Goal: Navigation & Orientation: Find specific page/section

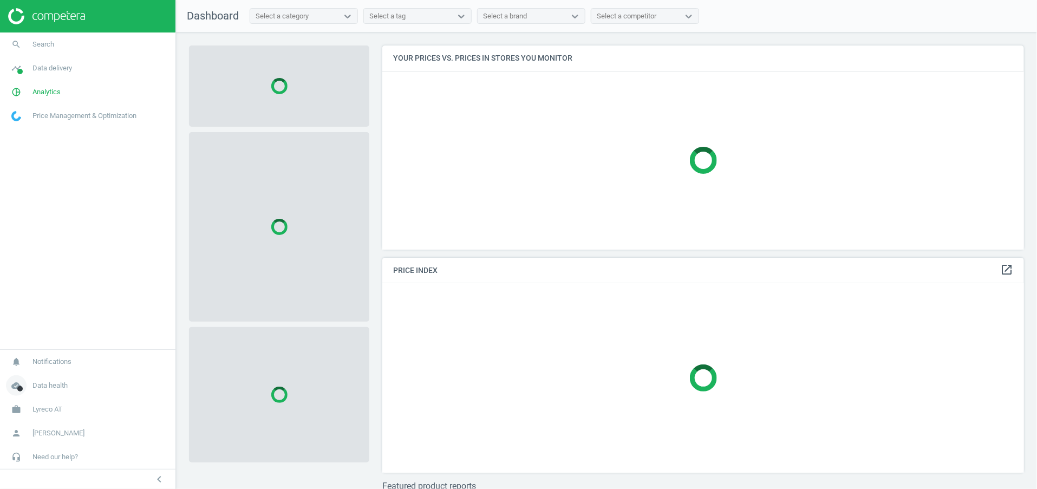
scroll to position [229, 655]
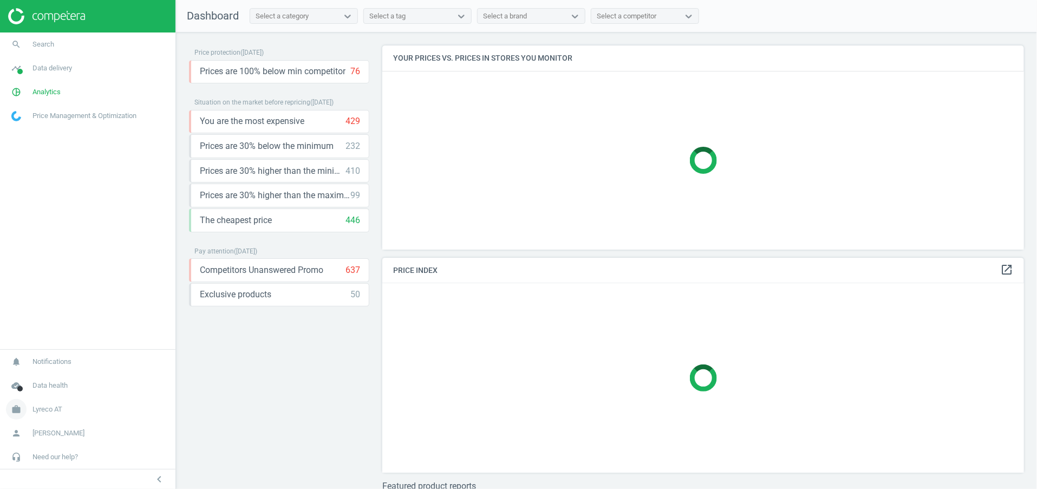
click at [54, 403] on link "work Lyreco AT" at bounding box center [87, 409] width 175 height 24
click at [53, 389] on link "Campaign settings" at bounding box center [87, 393] width 175 height 16
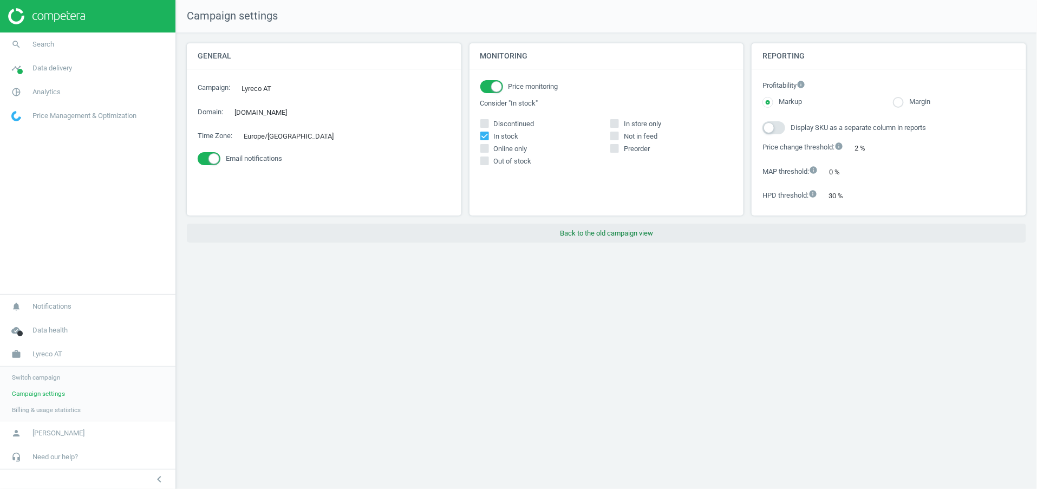
click at [607, 226] on button "Back to the old campaign view" at bounding box center [606, 233] width 839 height 19
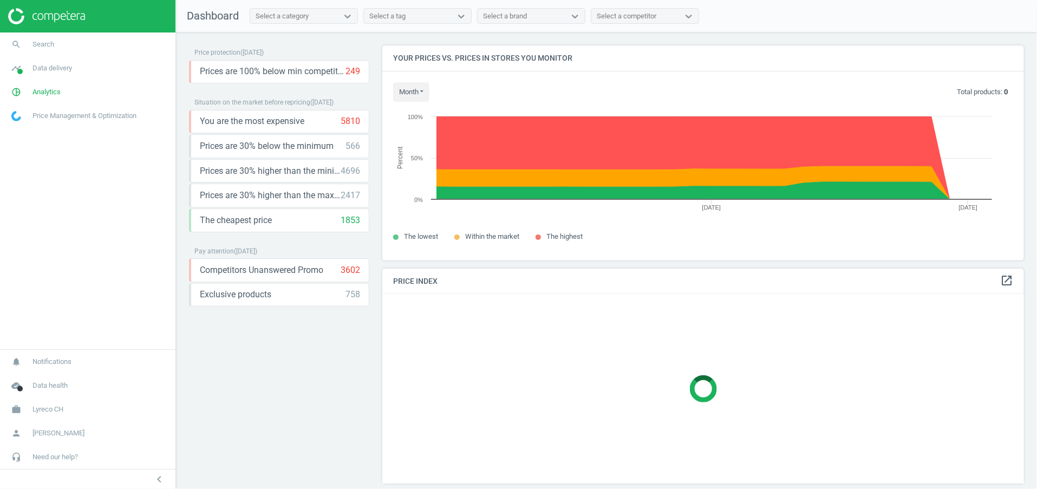
scroll to position [239, 655]
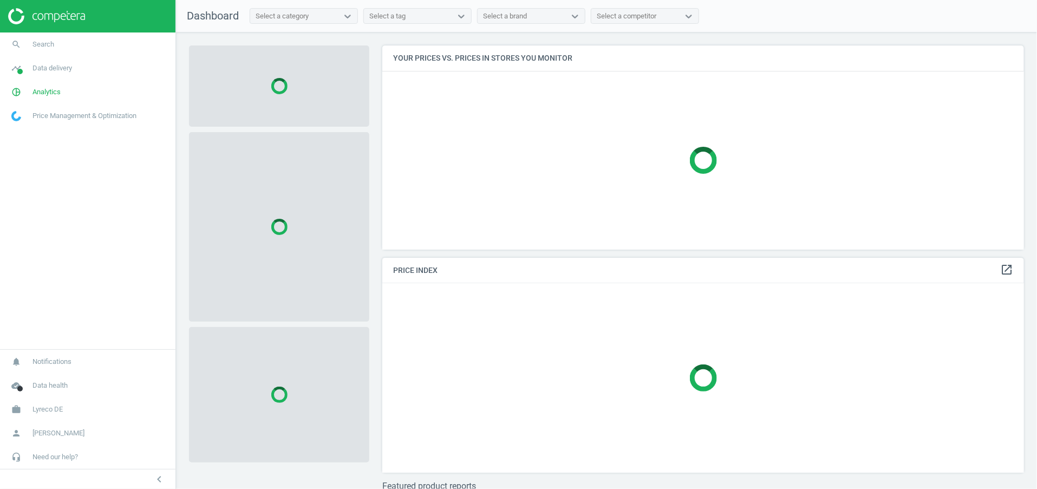
scroll to position [229, 655]
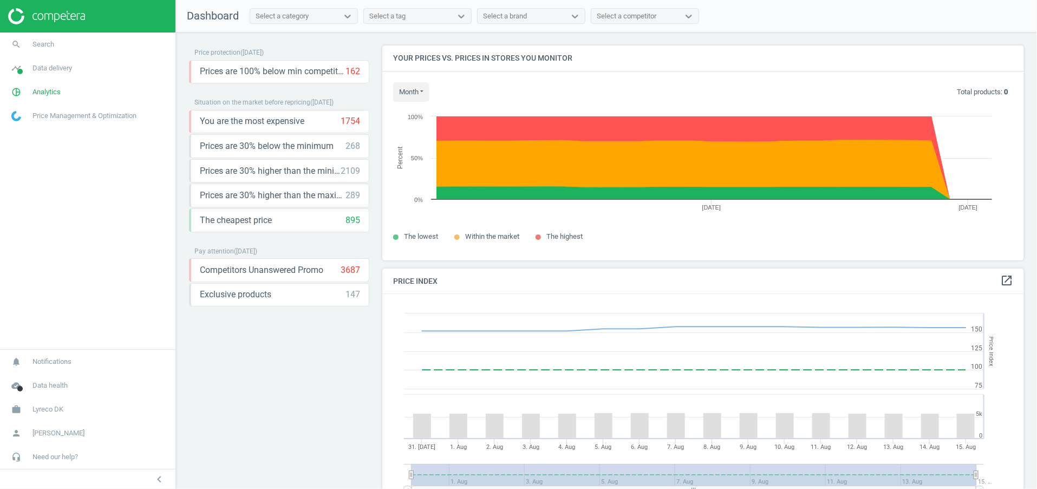
scroll to position [239, 655]
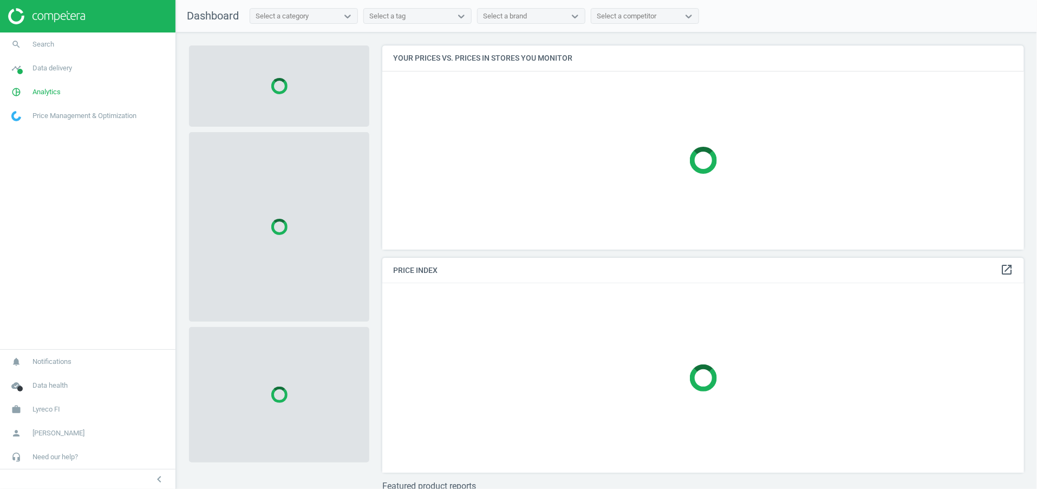
scroll to position [229, 655]
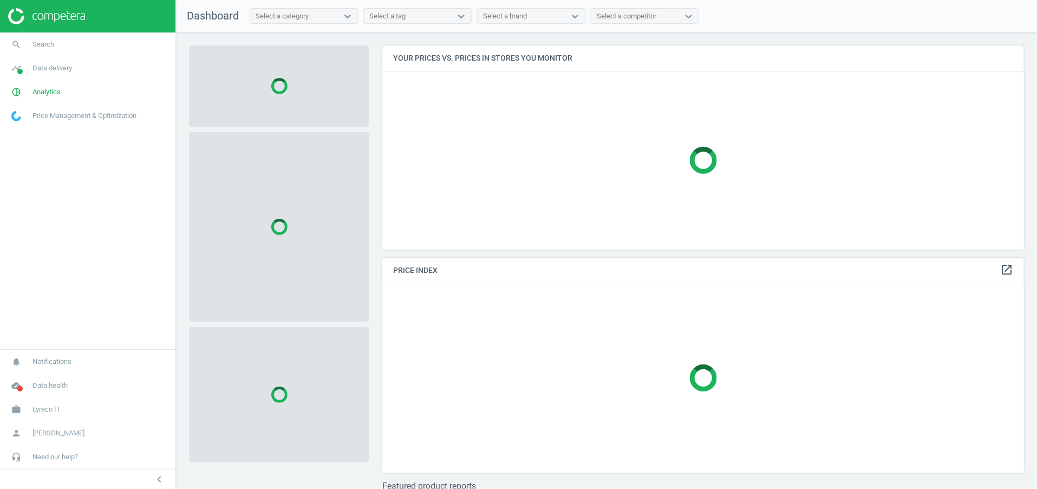
scroll to position [229, 655]
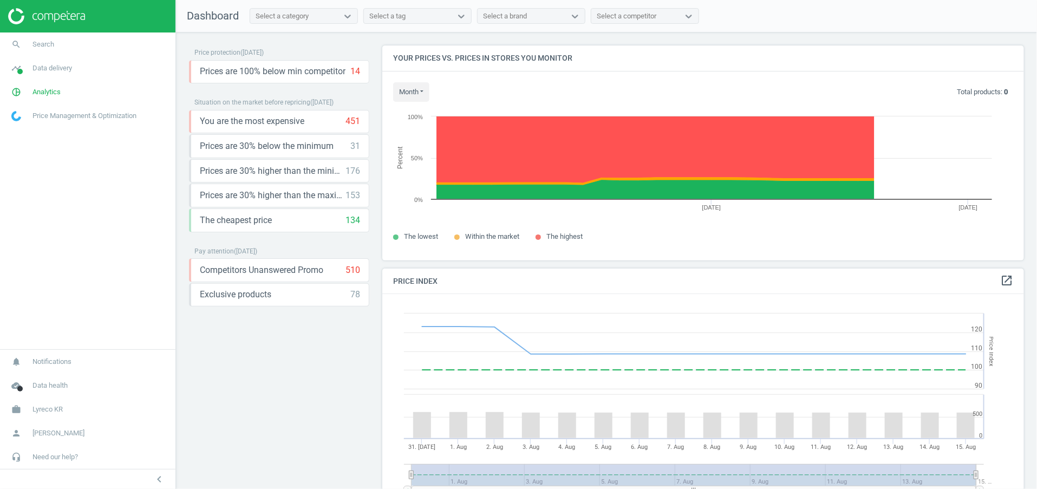
scroll to position [274, 655]
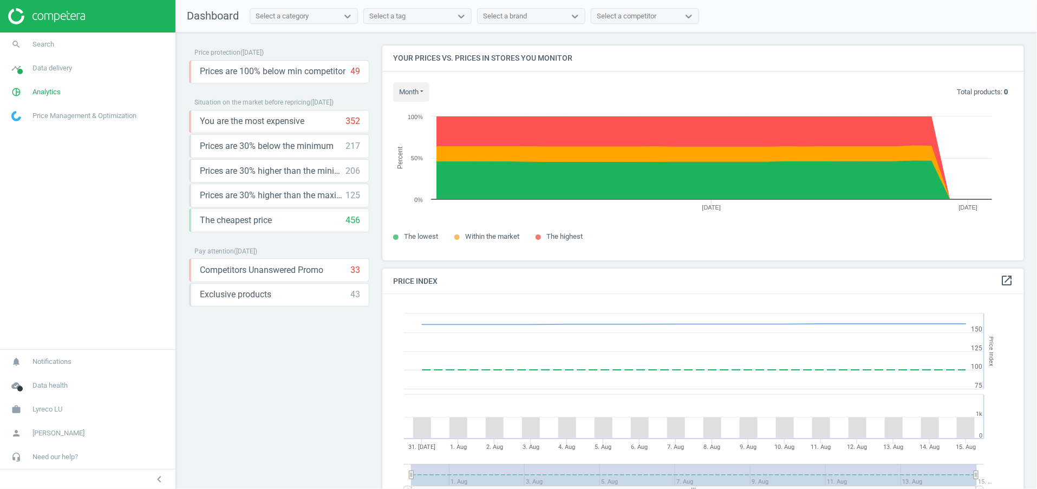
scroll to position [239, 655]
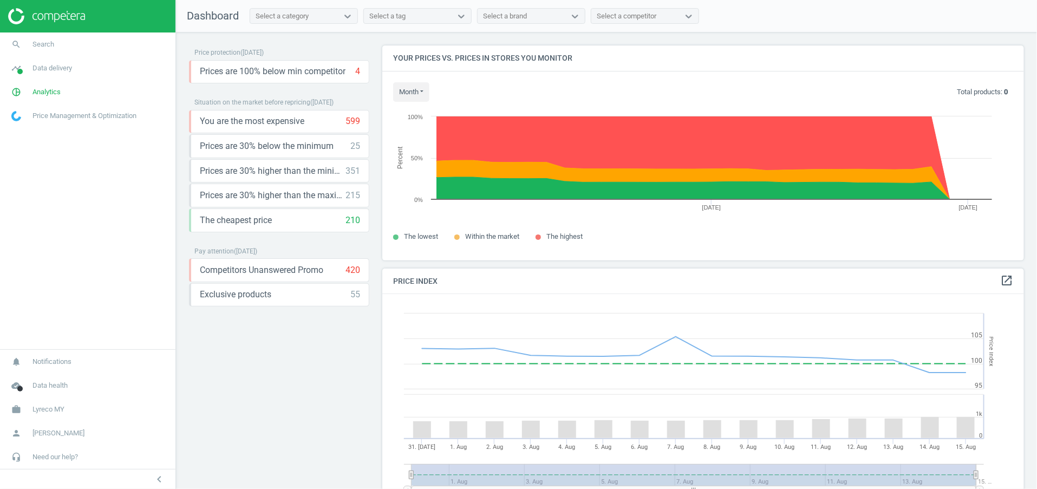
scroll to position [239, 655]
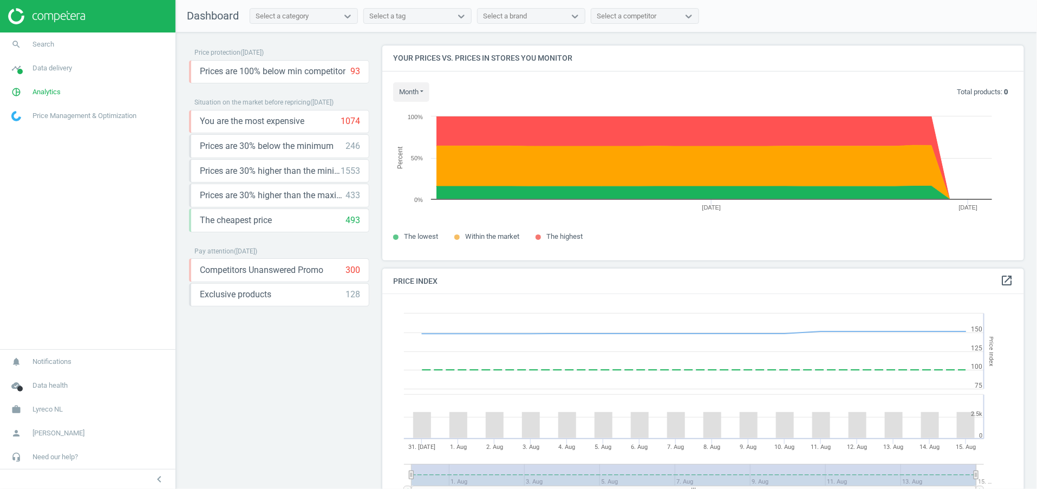
scroll to position [239, 655]
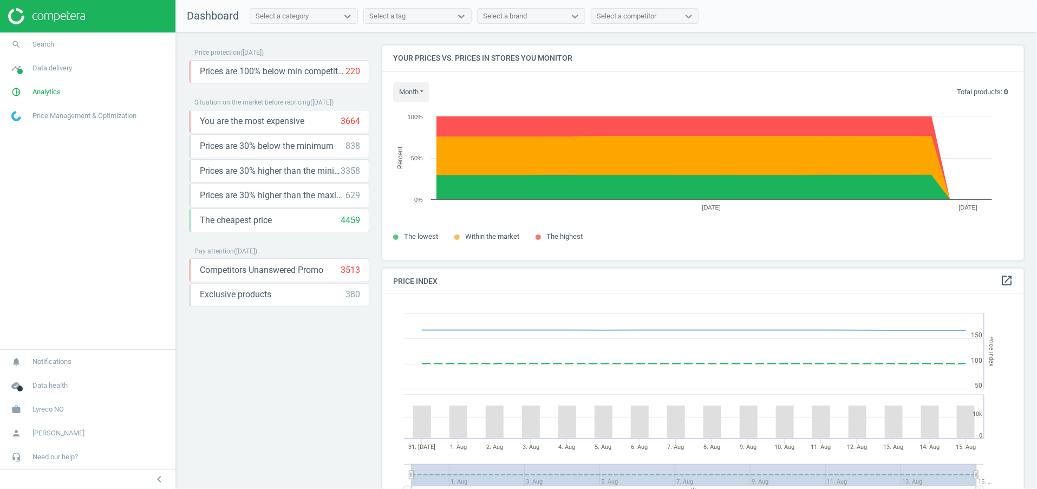
scroll to position [239, 655]
click at [48, 90] on span "Analytics" at bounding box center [46, 92] width 28 height 10
click at [60, 70] on span "Data delivery" at bounding box center [52, 68] width 40 height 10
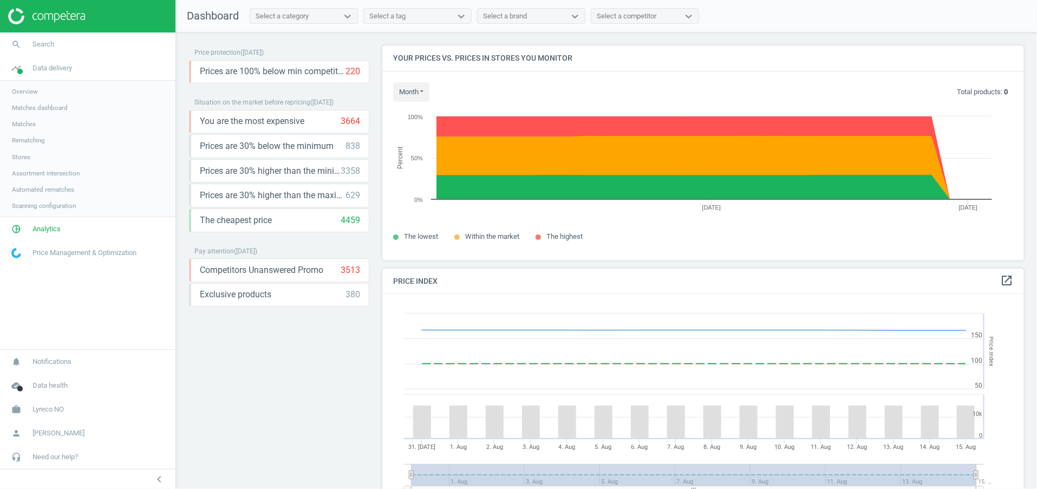
click at [67, 171] on span "Assortment intersection" at bounding box center [46, 173] width 68 height 9
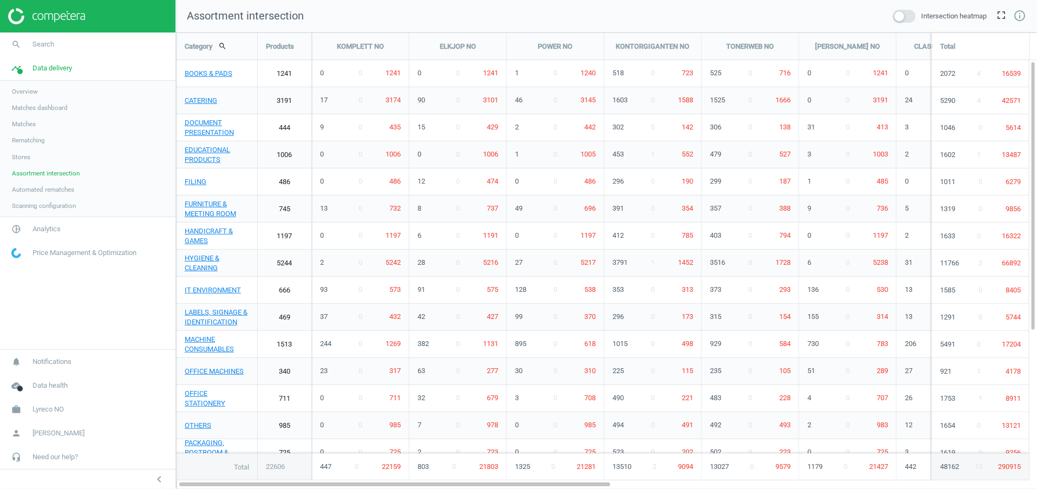
scroll to position [481, 887]
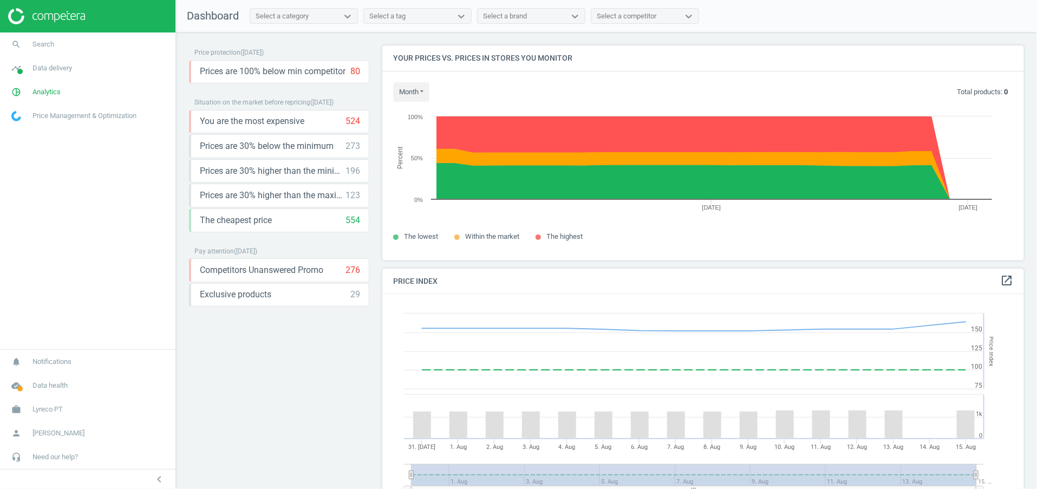
scroll to position [274, 655]
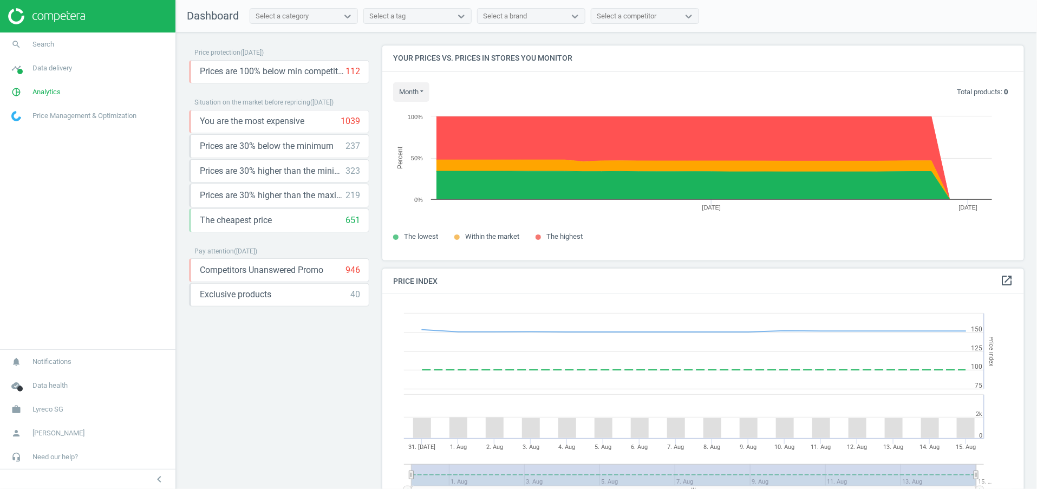
scroll to position [274, 655]
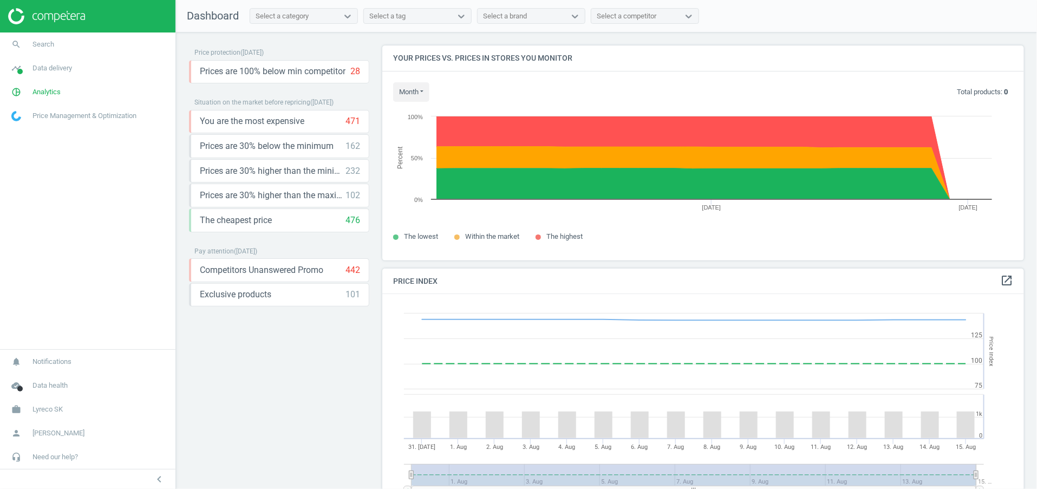
scroll to position [239, 655]
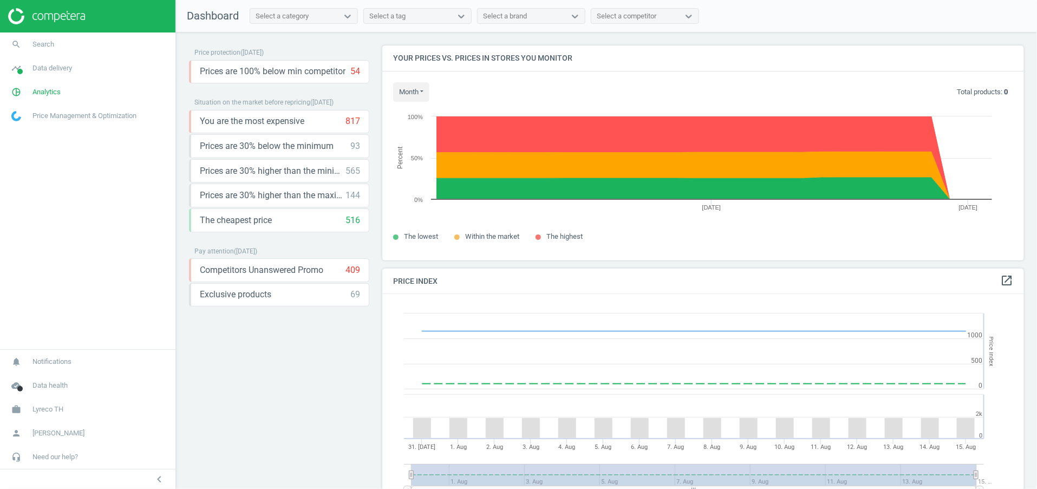
scroll to position [239, 655]
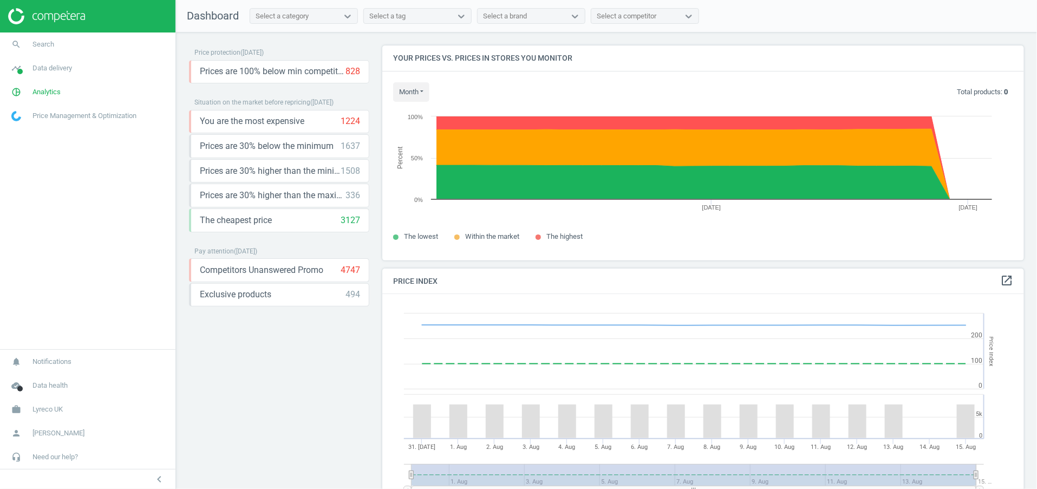
scroll to position [239, 655]
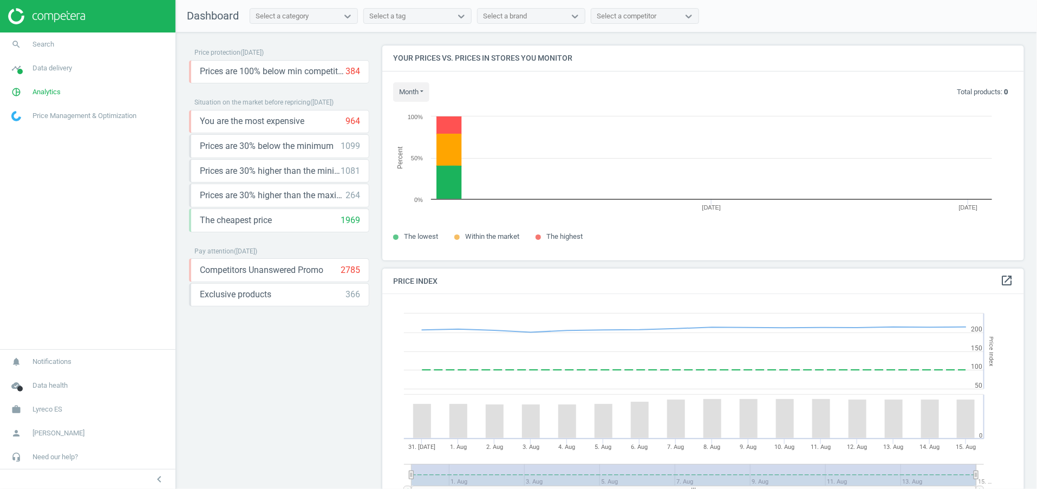
scroll to position [274, 655]
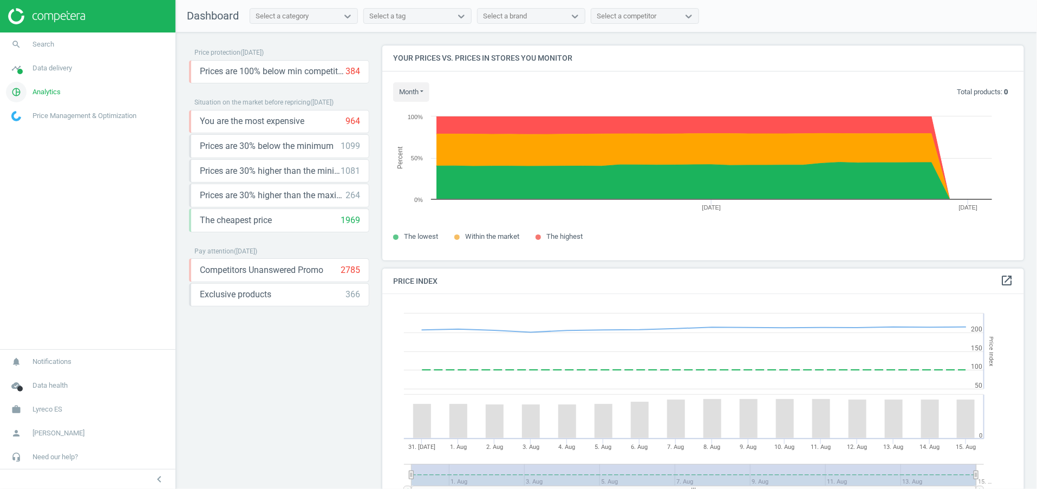
click at [46, 86] on link "pie_chart_outlined Analytics" at bounding box center [87, 92] width 175 height 24
click at [25, 125] on link "Products" at bounding box center [87, 131] width 175 height 16
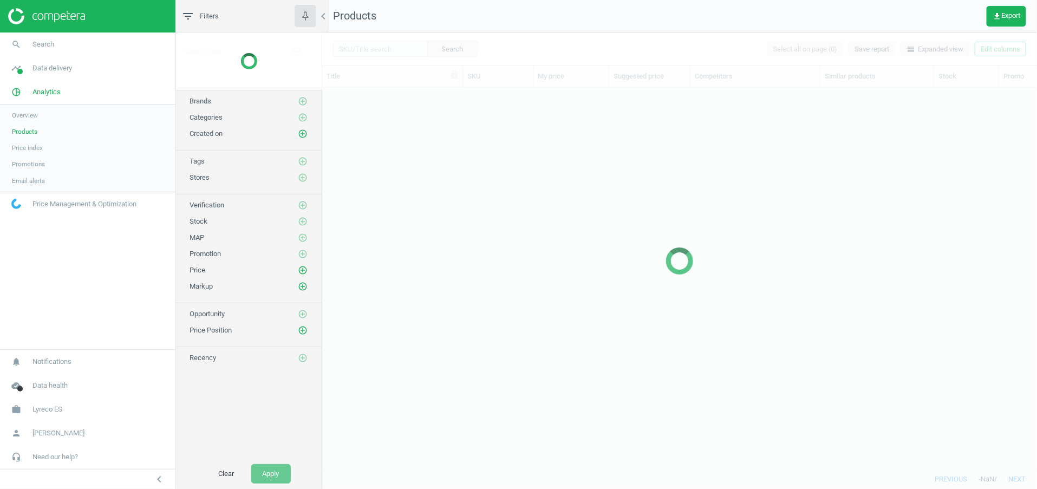
scroll to position [357, 702]
click at [60, 65] on span "Data delivery" at bounding box center [52, 68] width 40 height 10
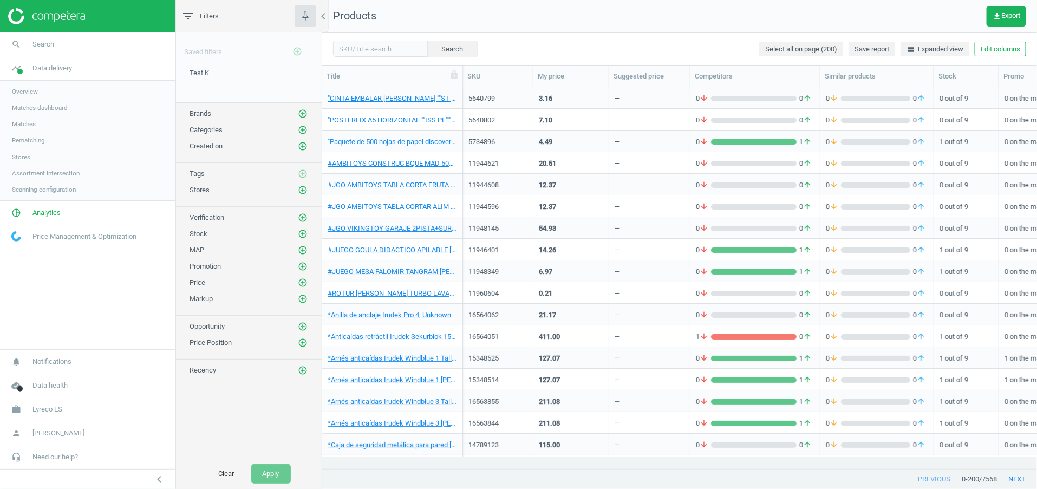
click at [46, 167] on link "Assortment intersection" at bounding box center [87, 173] width 175 height 16
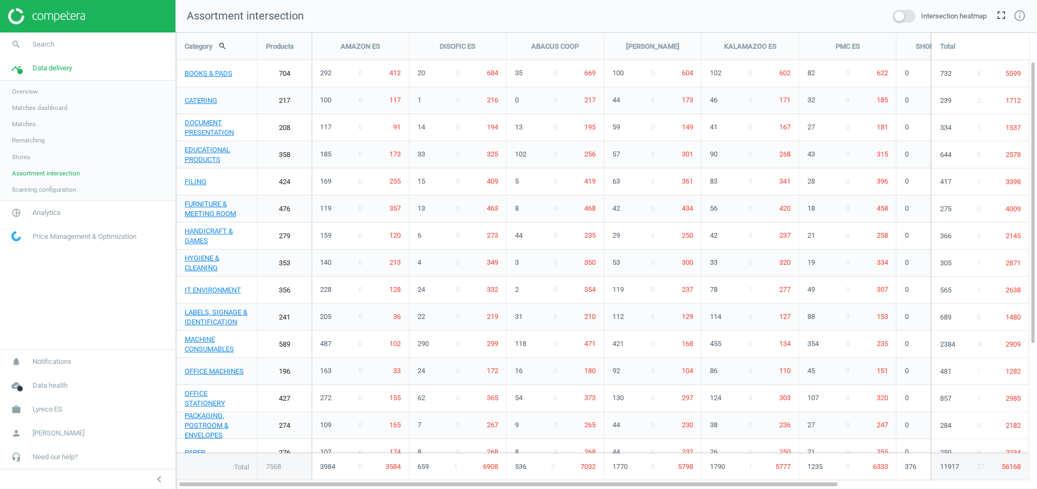
scroll to position [481, 887]
